Goal: Register for event/course

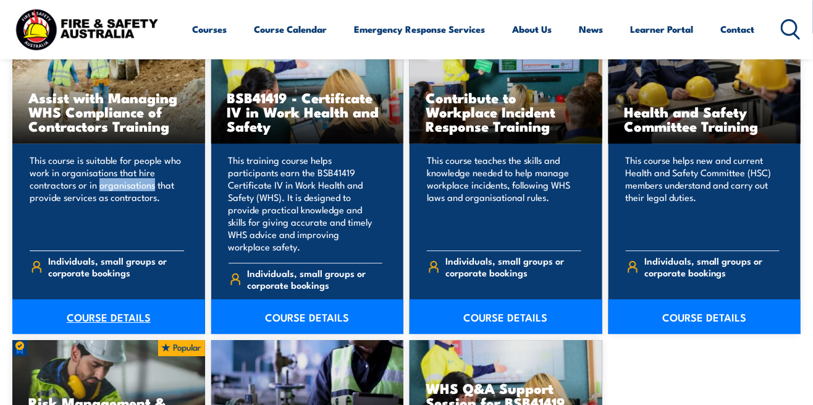
scroll to position [970, 0]
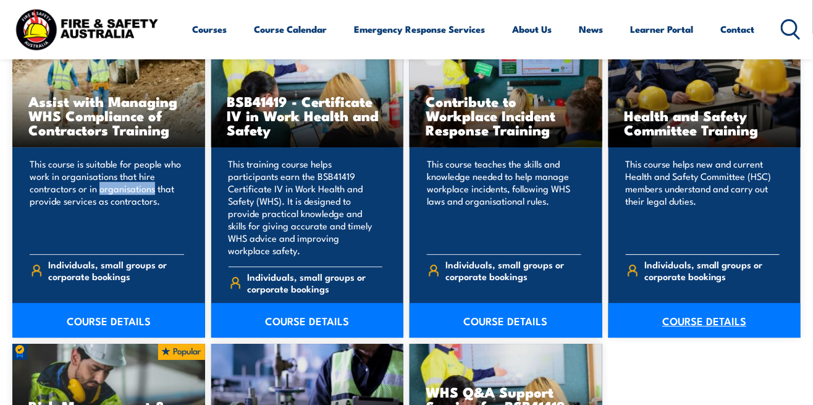
click at [508, 322] on link "COURSE DETAILS" at bounding box center [704, 320] width 193 height 35
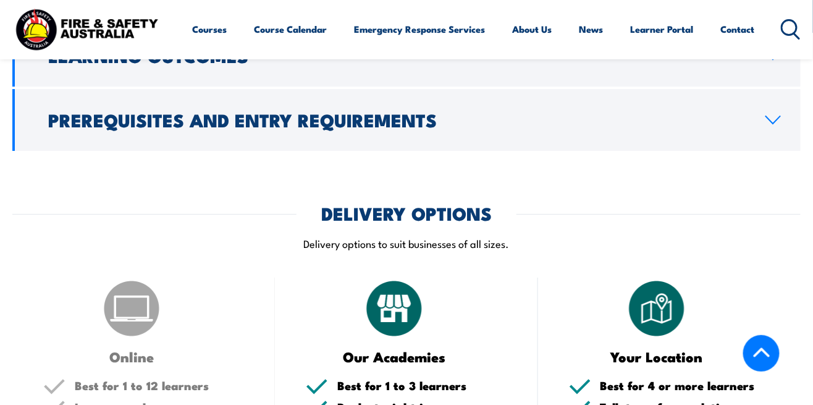
scroll to position [1244, 0]
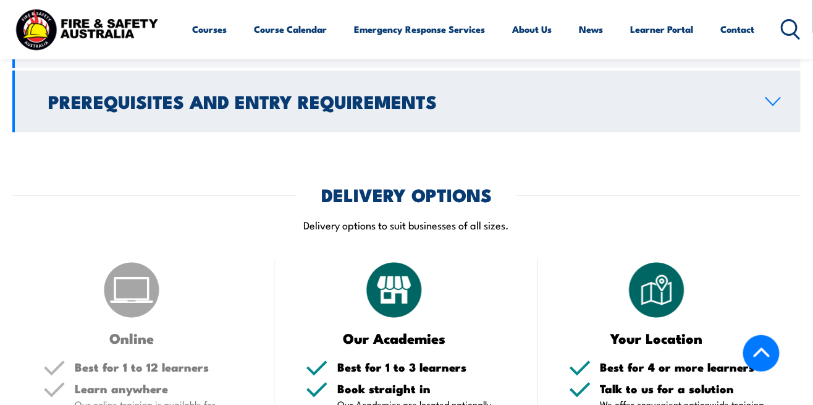
click at [508, 109] on h2 "Prerequisites and Entry Requirements" at bounding box center [396, 101] width 697 height 16
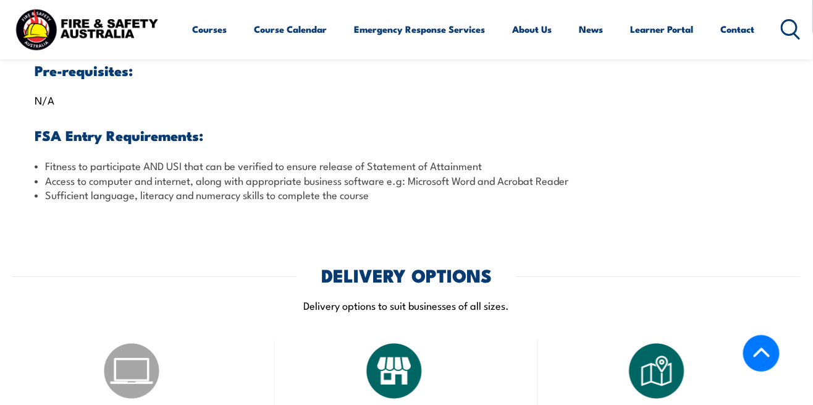
click at [508, 29] on h2 "Prerequisites and Entry Requirements" at bounding box center [396, 21] width 697 height 16
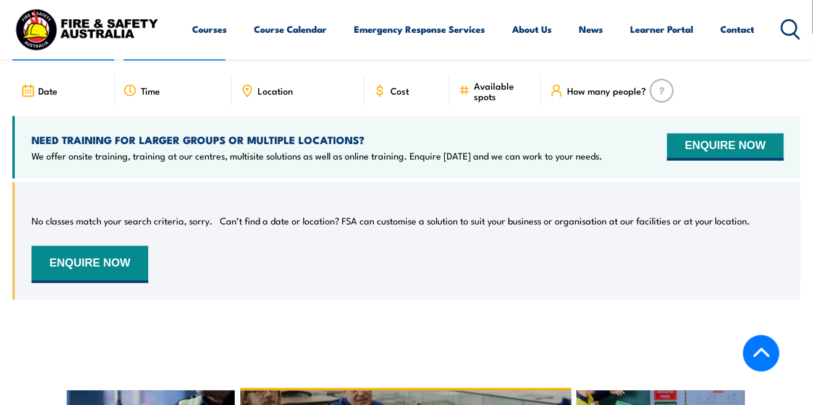
scroll to position [1885, 0]
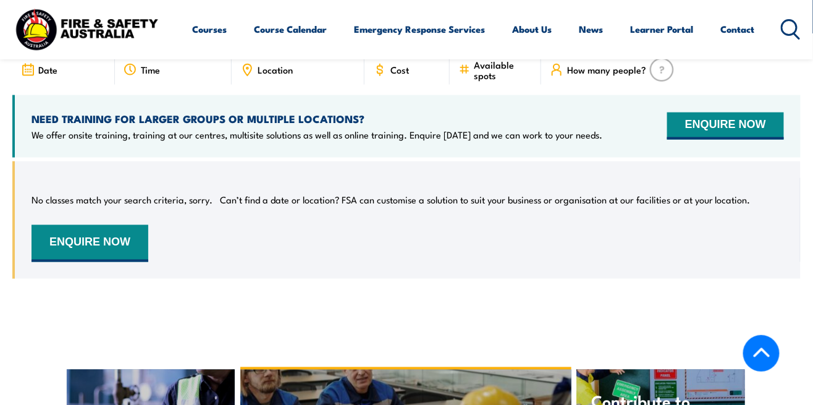
click at [508, 36] on label "VIC" at bounding box center [578, 24] width 39 height 24
click at [508, 20] on input "VIC" at bounding box center [591, 16] width 8 height 8
radio input "true"
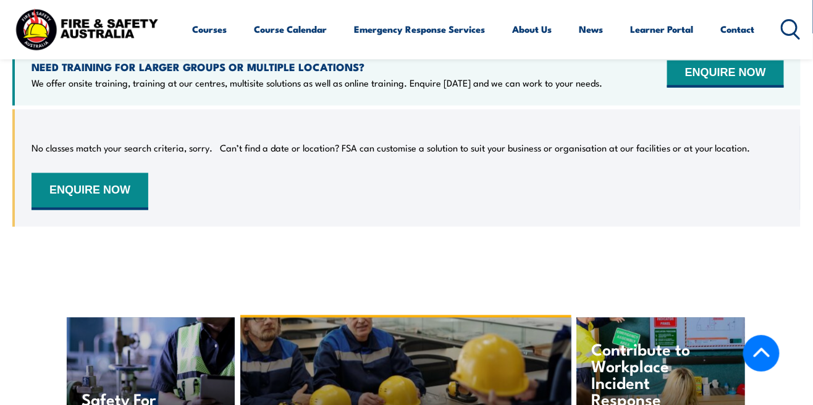
scroll to position [1945, 0]
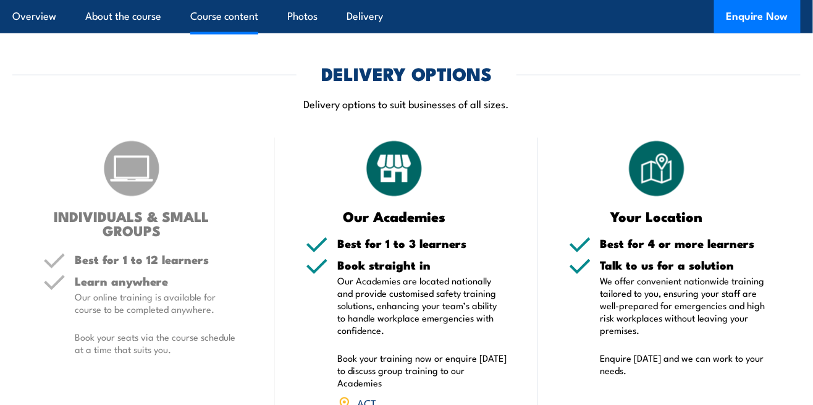
scroll to position [3407, 0]
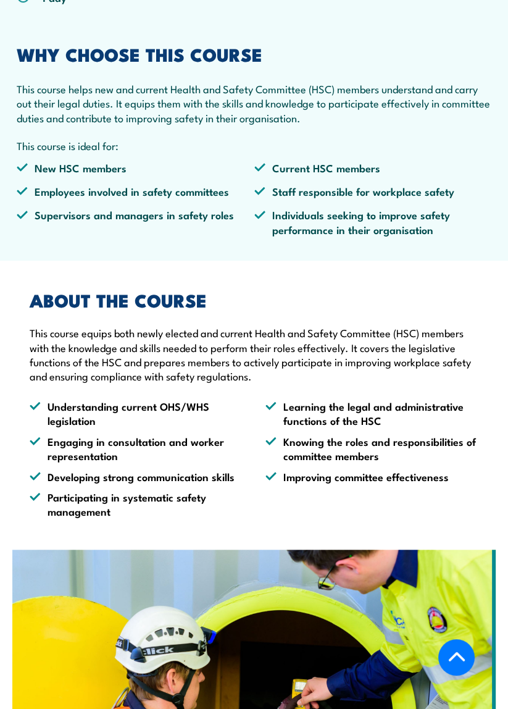
scroll to position [548, 0]
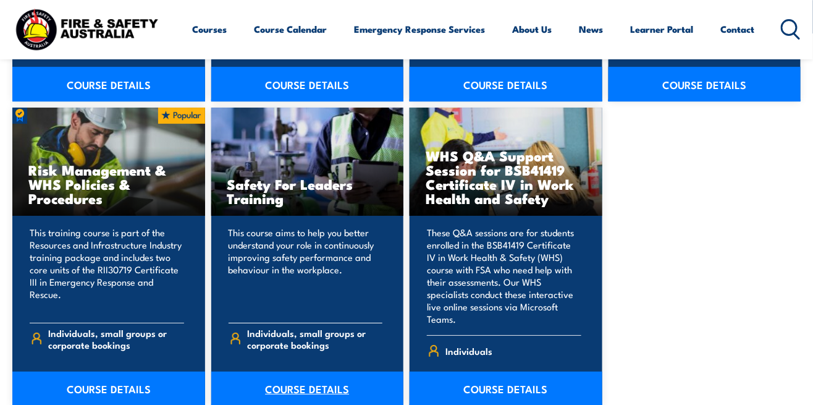
scroll to position [1166, 0]
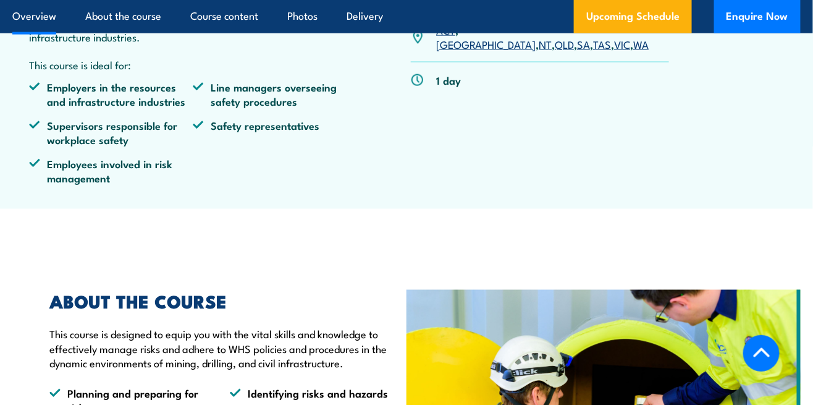
scroll to position [483, 0]
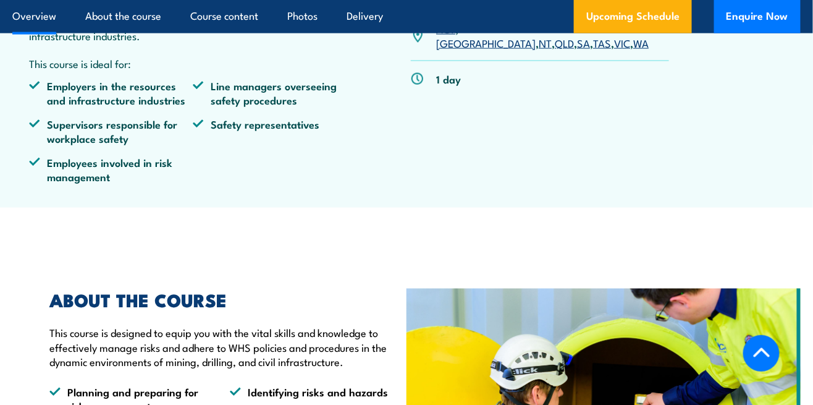
click at [614, 50] on link "VIC" at bounding box center [622, 42] width 16 height 15
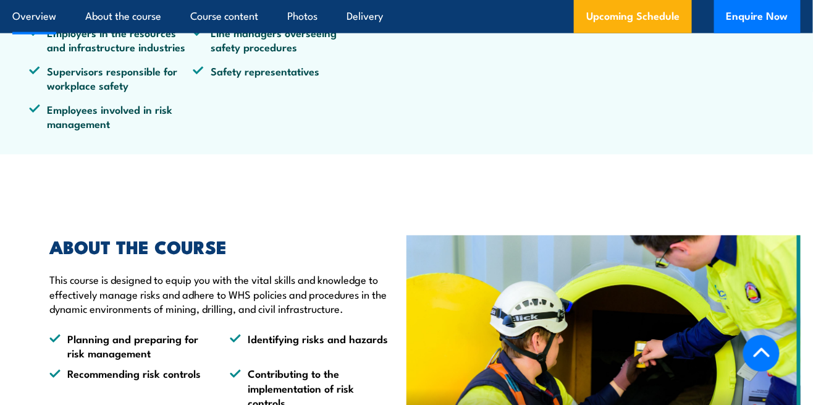
scroll to position [542, 0]
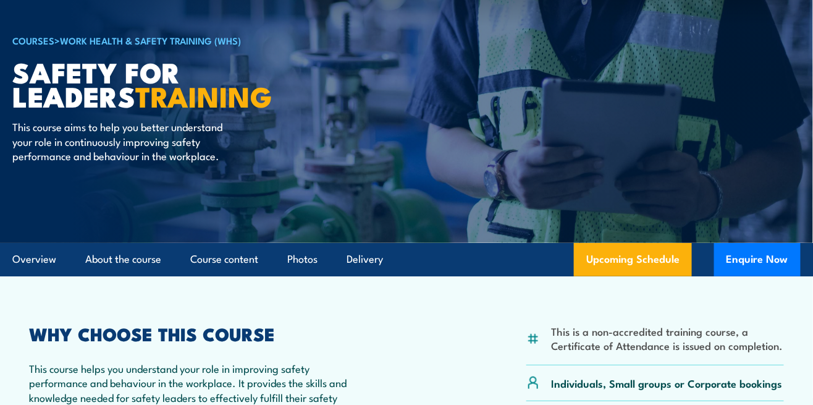
scroll to position [72, 0]
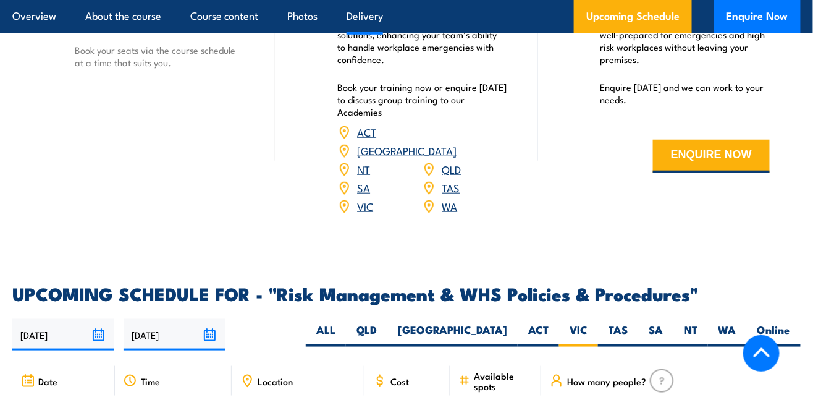
scroll to position [1674, 0]
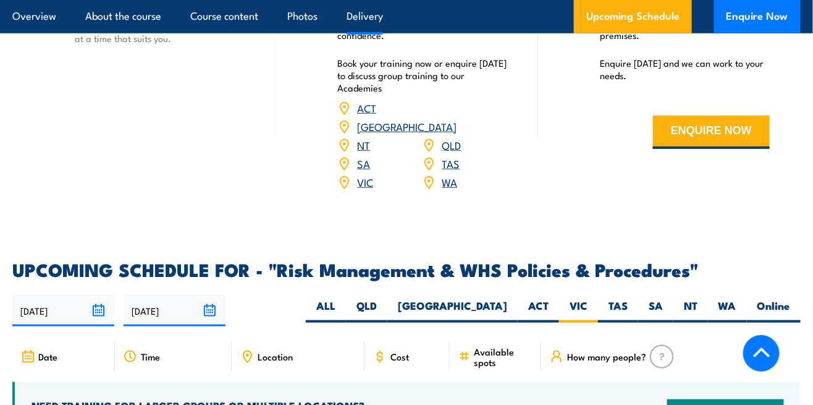
scroll to position [1647, 0]
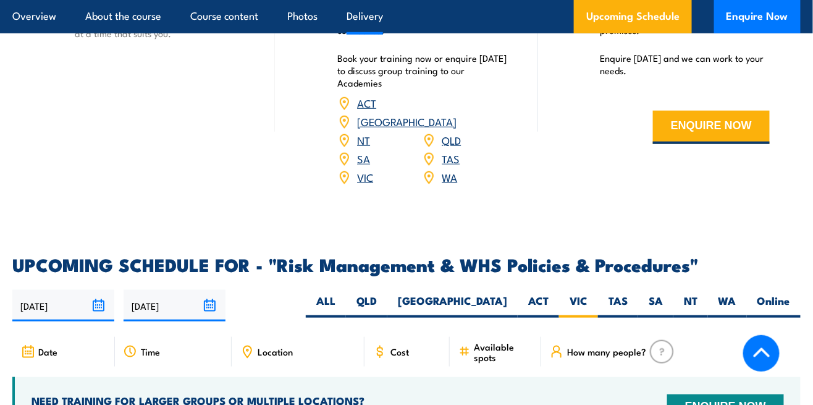
click at [359, 184] on link "VIC" at bounding box center [365, 176] width 16 height 15
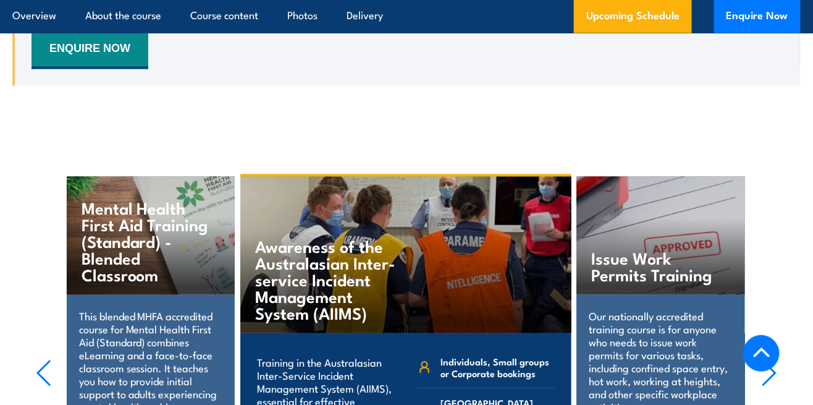
scroll to position [2124, 0]
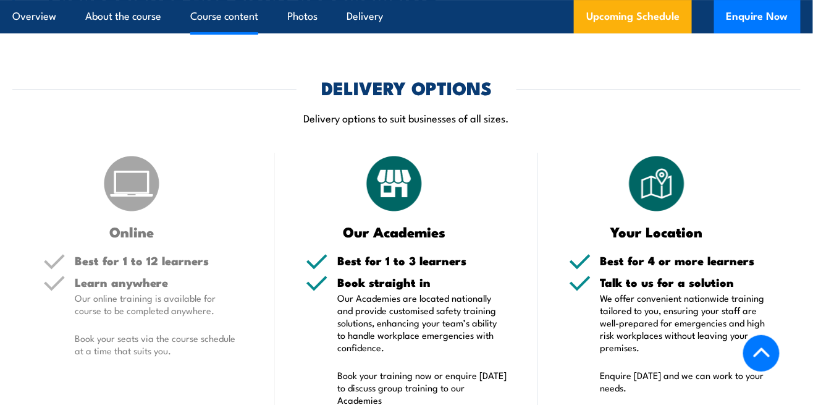
scroll to position [1331, 0]
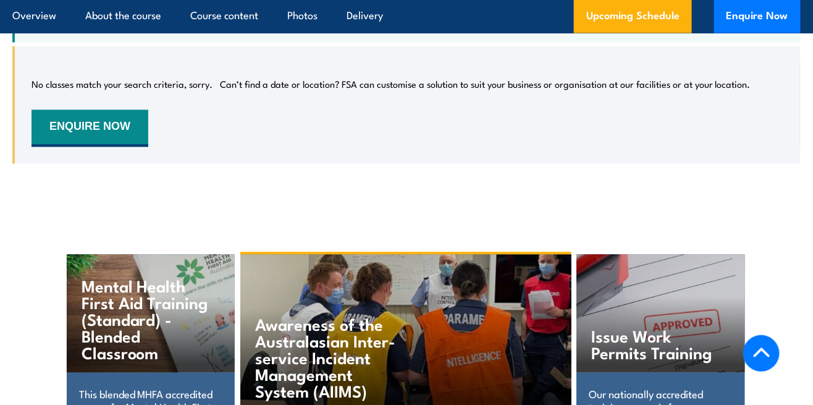
scroll to position [2129, 0]
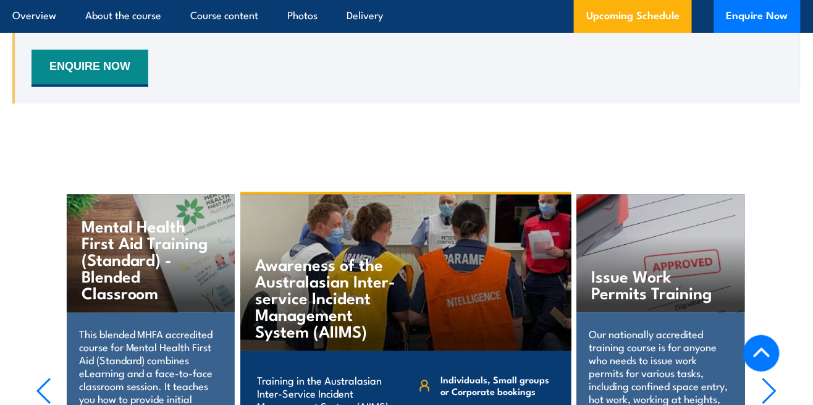
scroll to position [2226, 0]
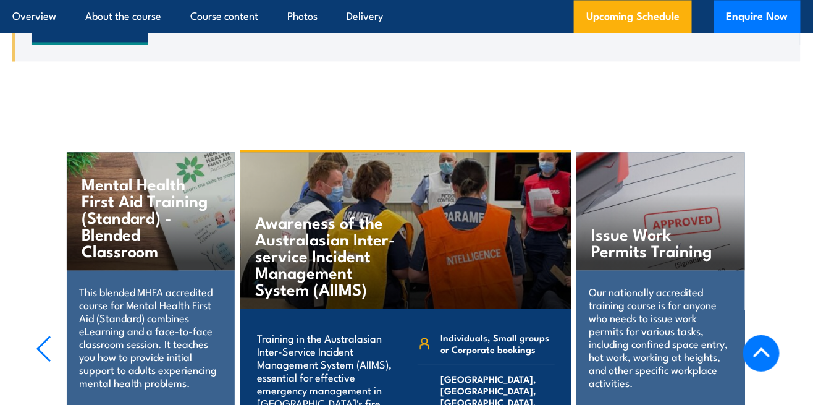
click at [82, 44] on button "ENQUIRE NOW" at bounding box center [90, 25] width 117 height 37
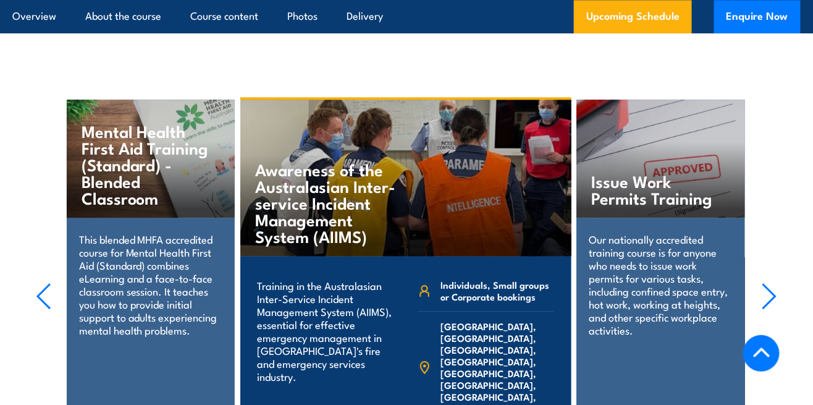
scroll to position [2286, 0]
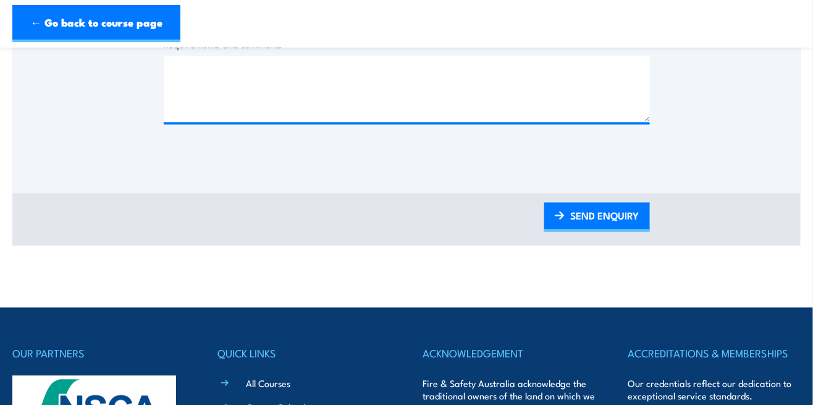
scroll to position [636, 0]
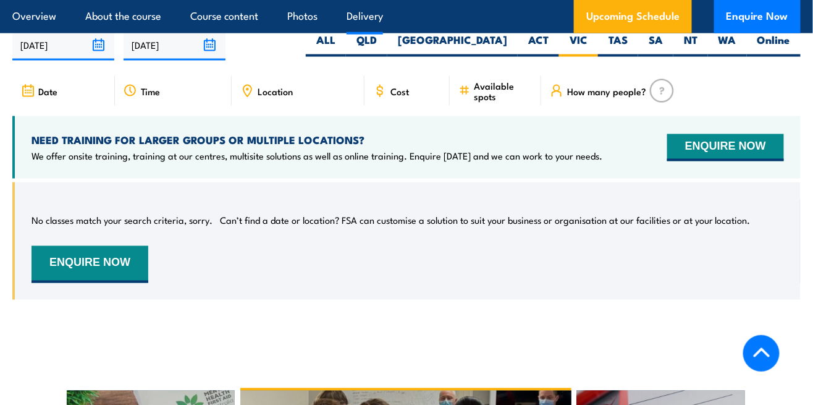
scroll to position [1964, 0]
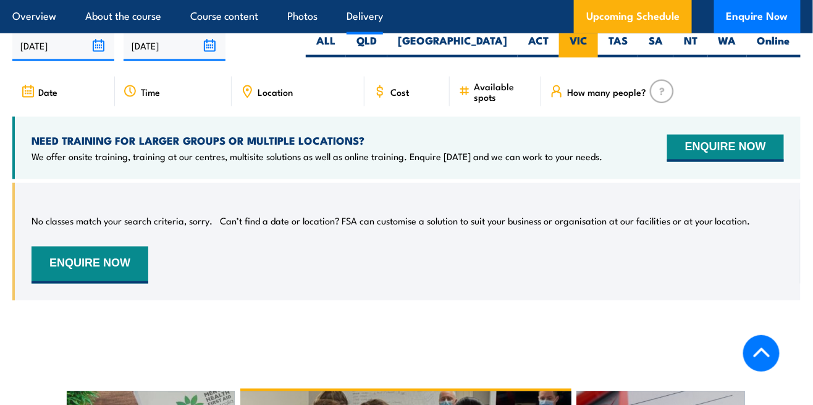
click at [591, 57] on label "VIC" at bounding box center [578, 45] width 39 height 24
click at [591, 41] on input "VIC" at bounding box center [591, 37] width 8 height 8
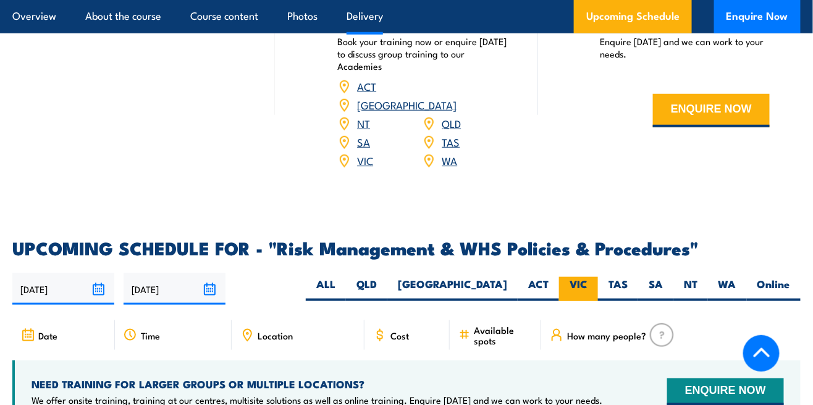
scroll to position [1720, 0]
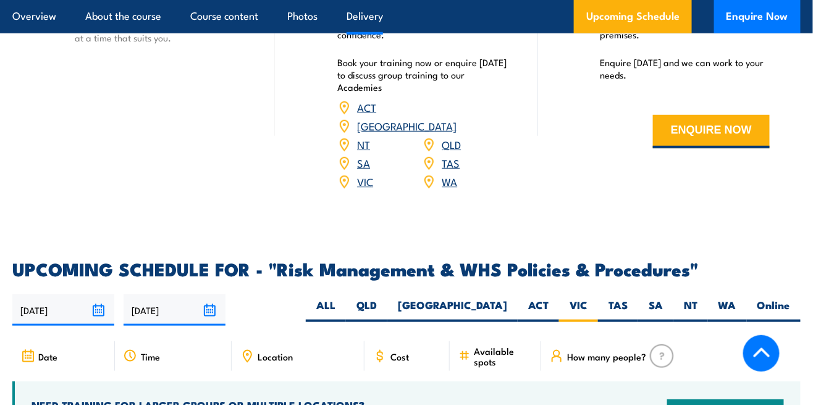
scroll to position [1679, 0]
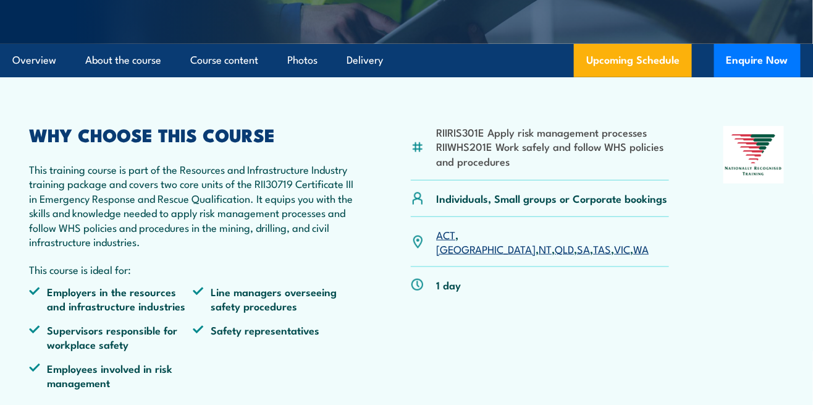
scroll to position [0, 0]
